Goal: Information Seeking & Learning: Learn about a topic

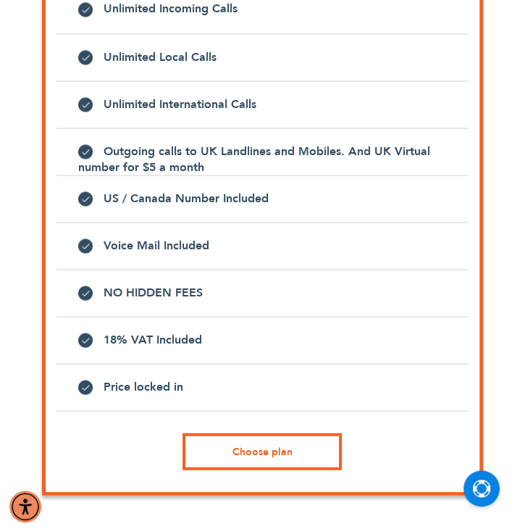
scroll to position [1327, 0]
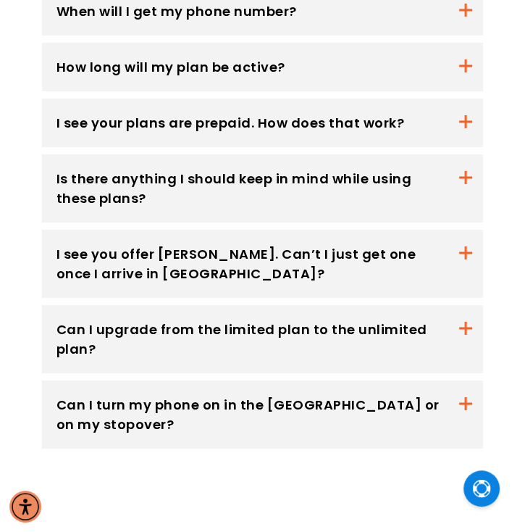
scroll to position [2304, 0]
